Goal: Transaction & Acquisition: Download file/media

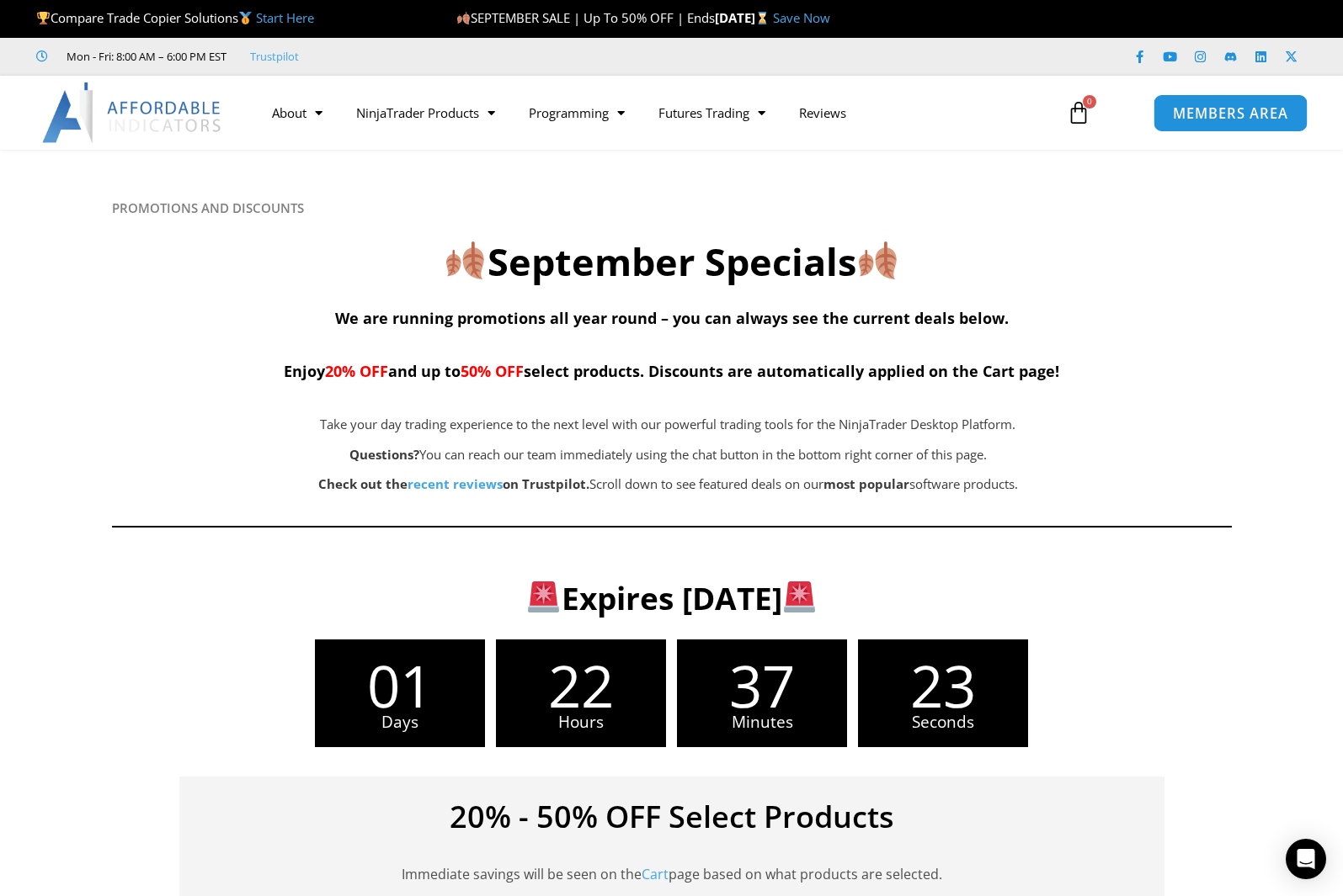
click at [1218, 114] on span "MEMBERS AREA" at bounding box center [1230, 113] width 115 height 15
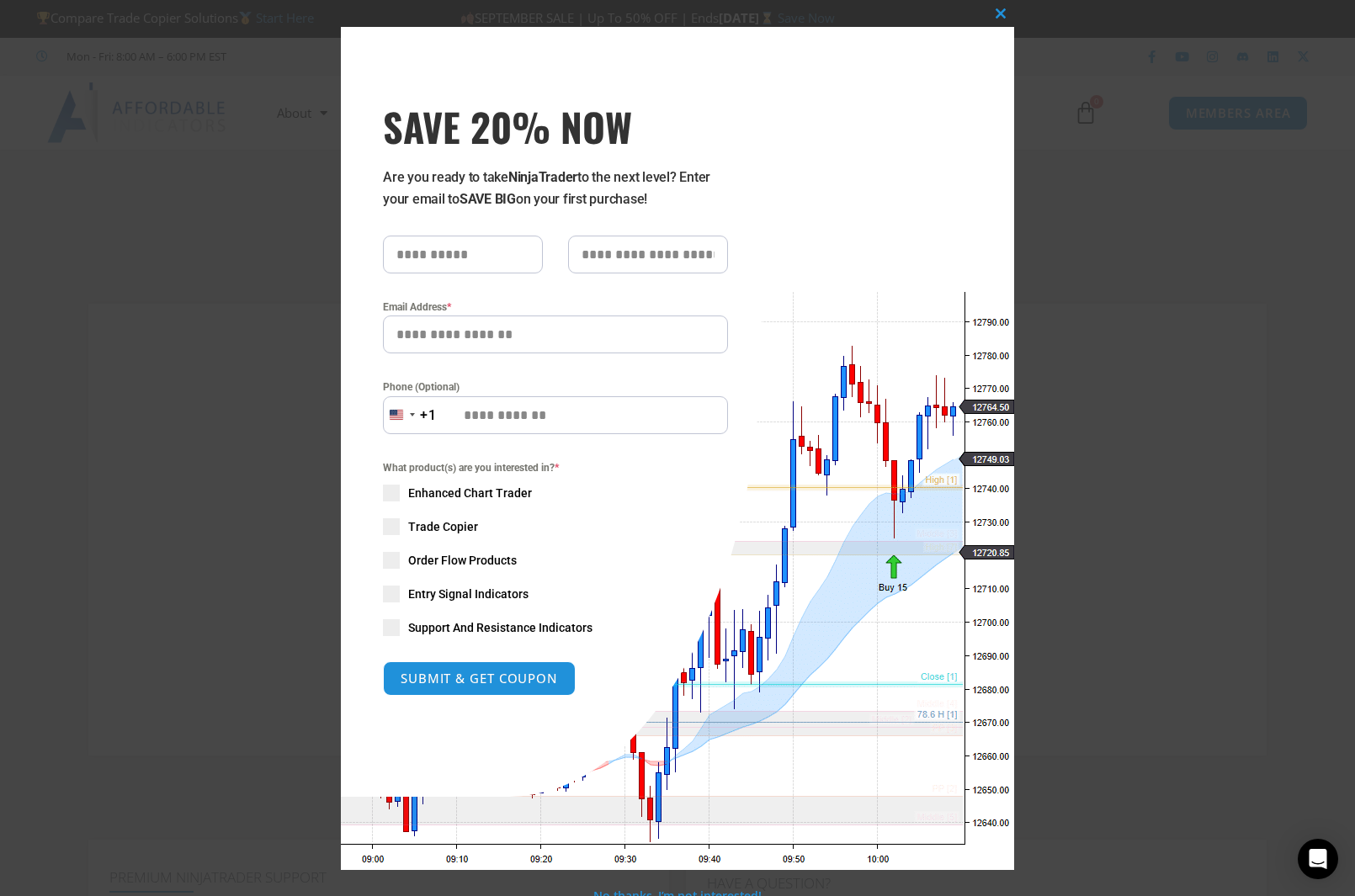
click at [278, 166] on div "Close this module SAVE 20% NOW Are you ready to take NinjaTrader to the next le…" at bounding box center [677, 448] width 1355 height 896
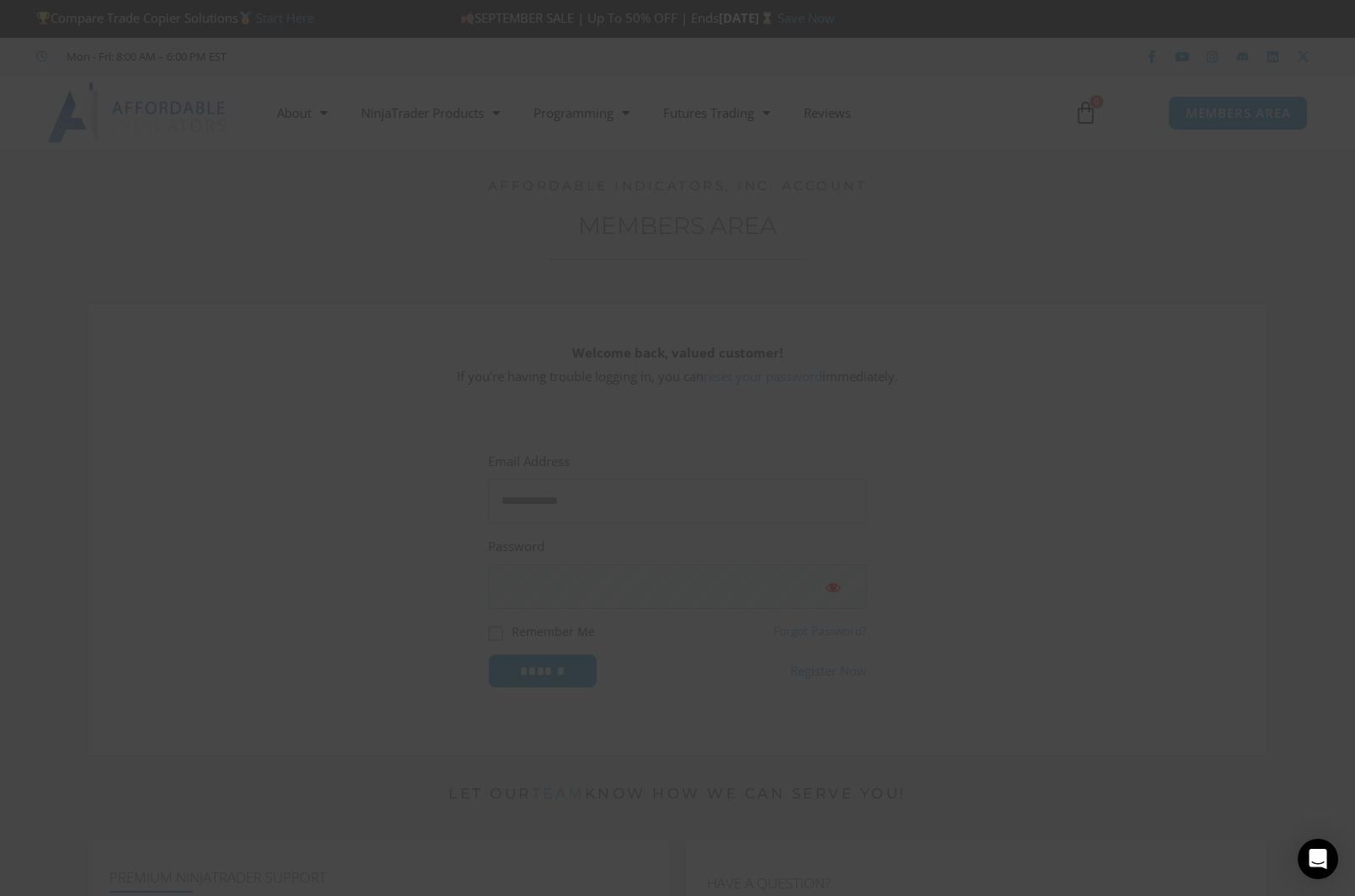
click at [280, 165] on div "Close this module SAVE 20% NOW Are you ready to take NinjaTrader to the next le…" at bounding box center [677, 448] width 1355 height 896
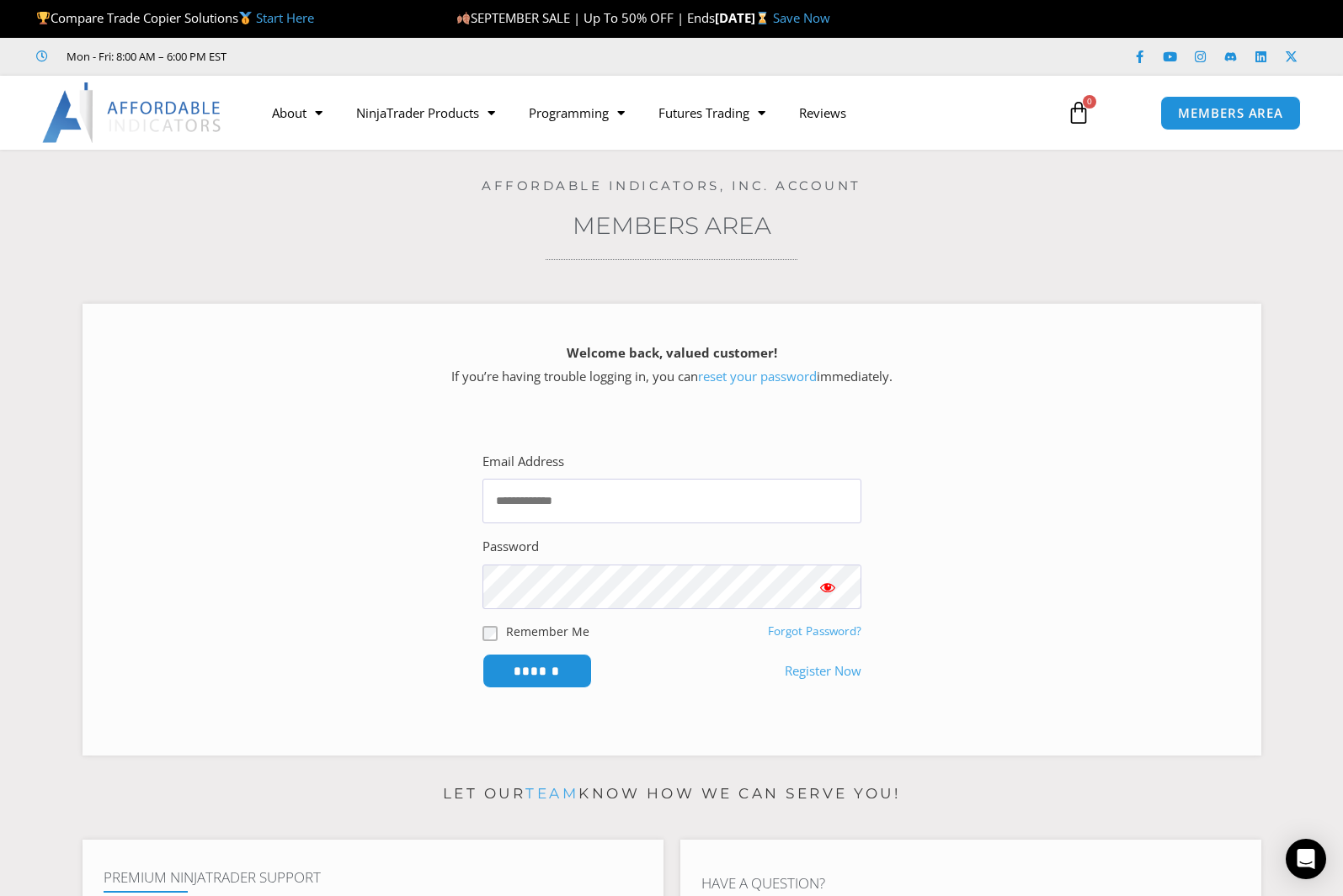
drag, startPoint x: 598, startPoint y: 471, endPoint x: 601, endPoint y: 495, distance: 24.2
click at [598, 472] on div "Email Address" at bounding box center [672, 487] width 379 height 74
click at [601, 498] on input "Email Address" at bounding box center [672, 501] width 379 height 44
type input "**********"
click at [514, 681] on input "******" at bounding box center [537, 671] width 109 height 34
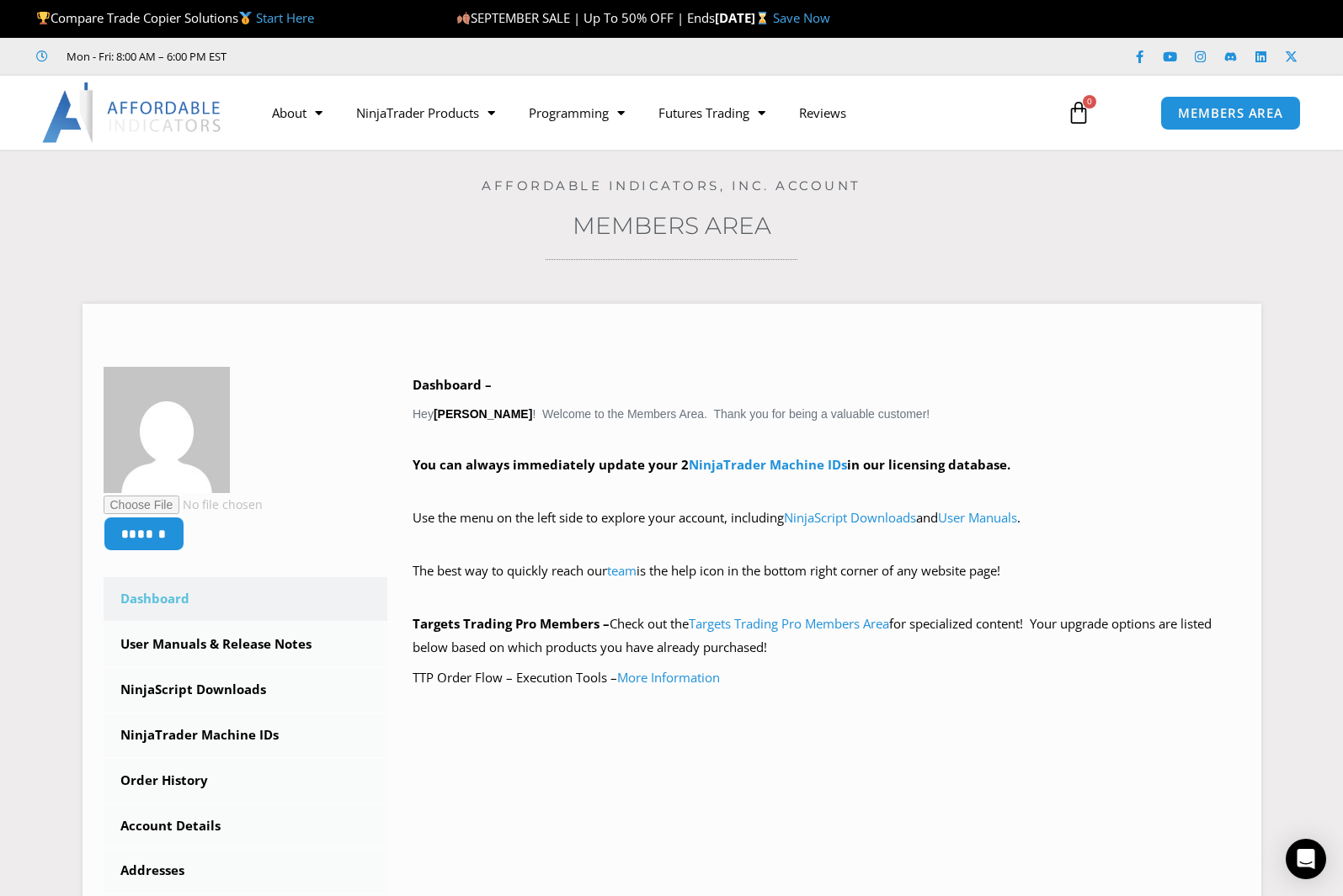
click at [210, 687] on link "NinjaScript Downloads" at bounding box center [246, 690] width 285 height 44
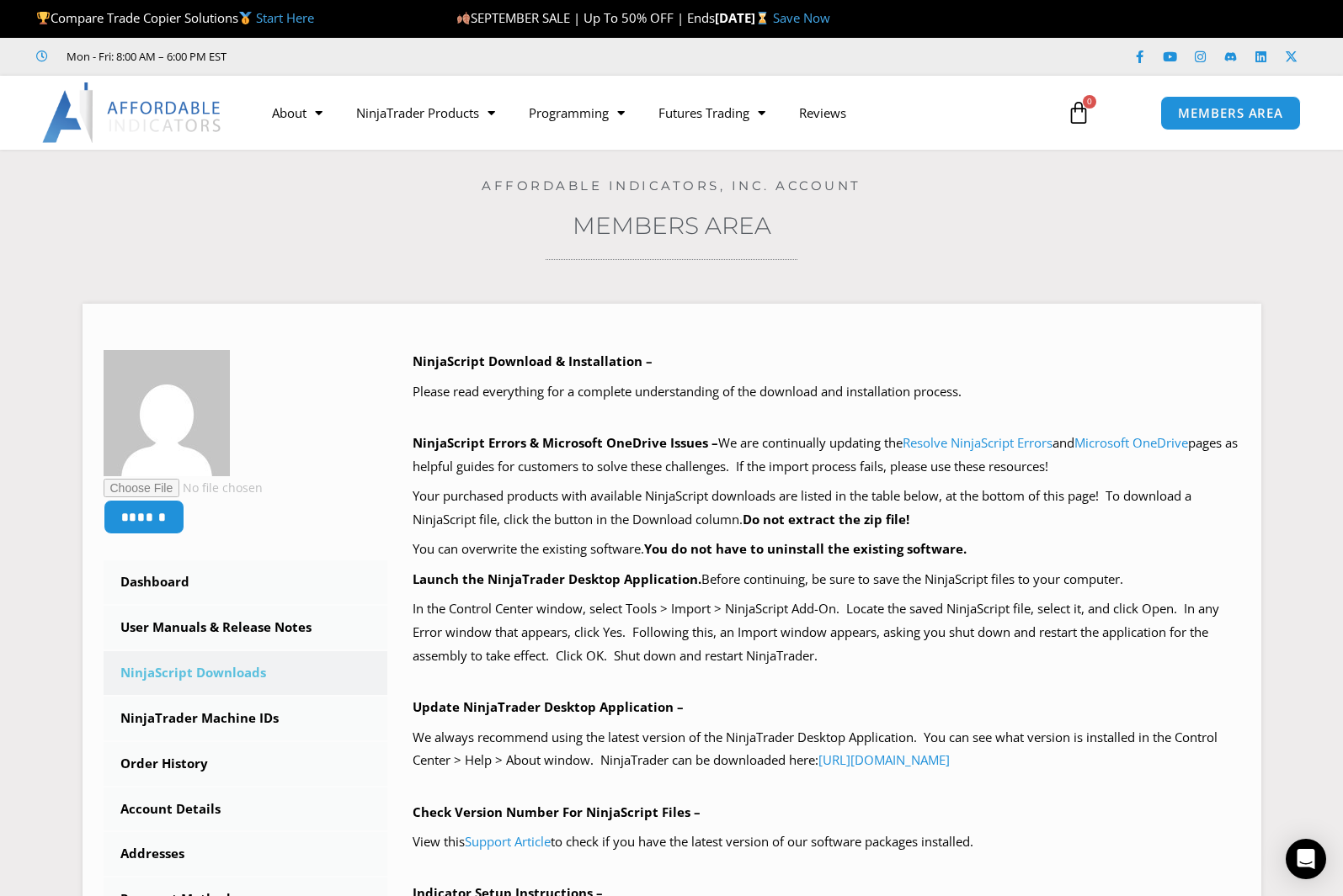
scroll to position [505, 0]
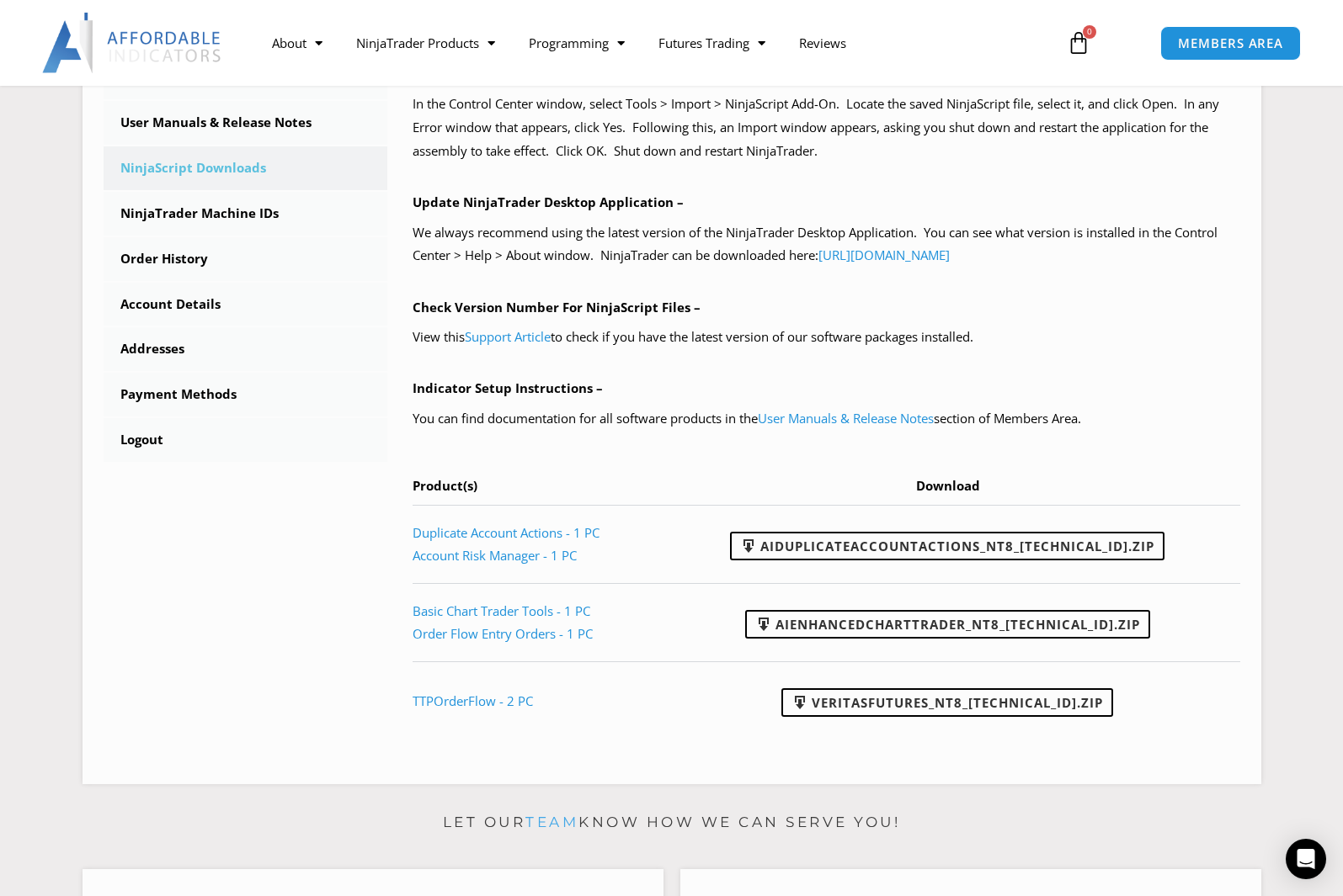
click at [835, 539] on link "AIDuplicateAccountActions_NT8_25.9.24.1.zip" at bounding box center [947, 545] width 435 height 28
